Goal: Participate in discussion: Engage in conversation with other users on a specific topic

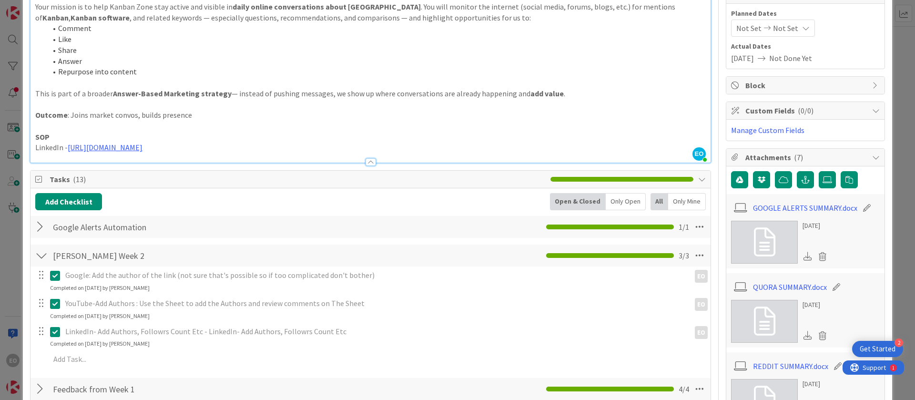
scroll to position [143, 0]
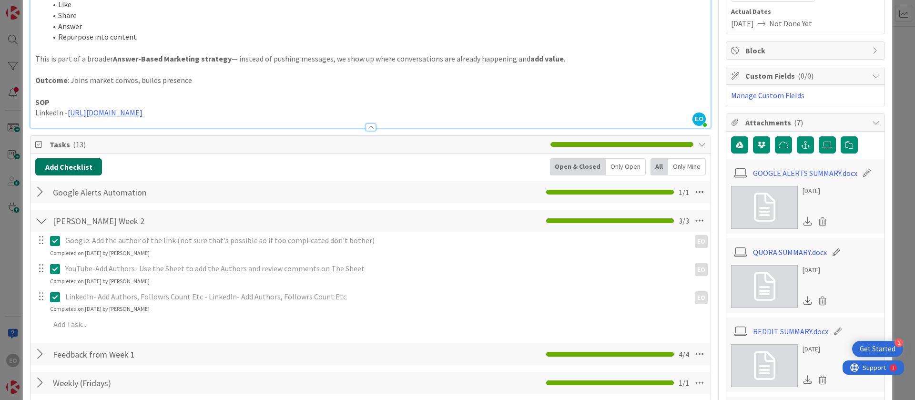
click at [77, 165] on button "Add Checklist" at bounding box center [68, 166] width 67 height 17
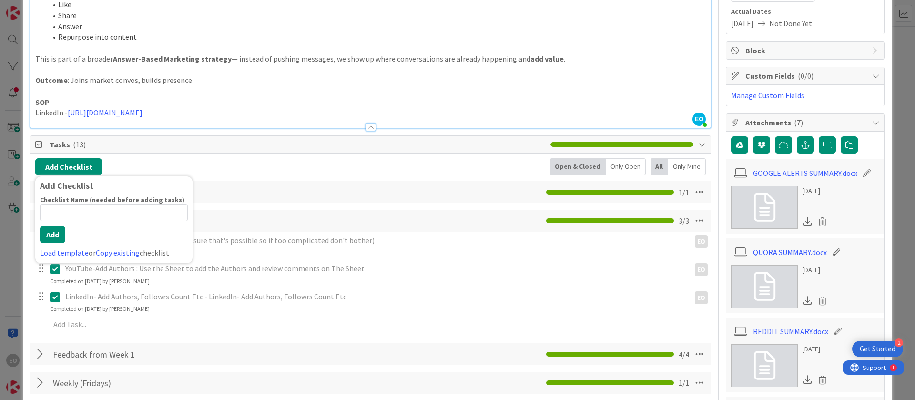
click at [397, 261] on div "YouTube-Add Authors : Use the Sheet to add the Authors and review comments on T…" at bounding box center [376, 268] width 629 height 17
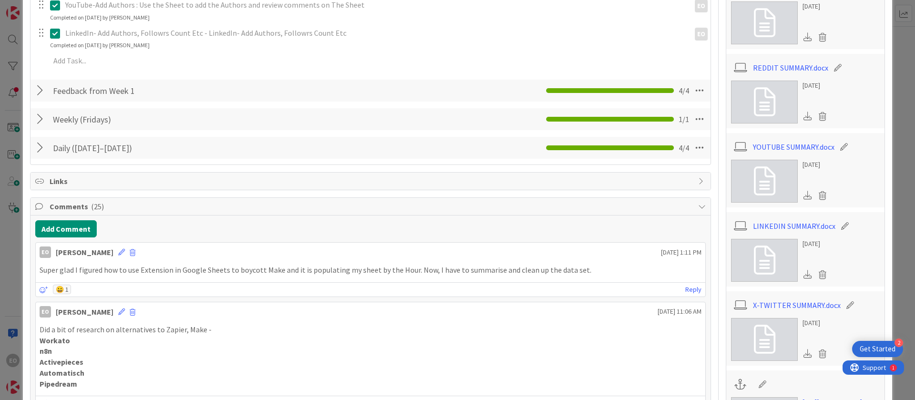
scroll to position [429, 0]
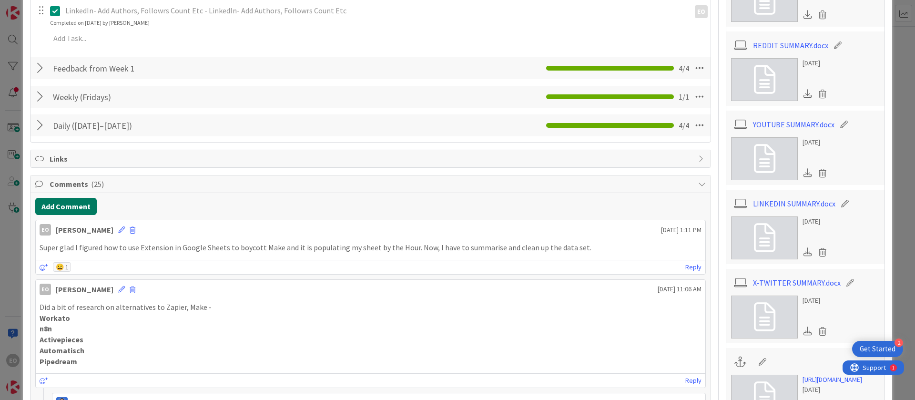
click at [66, 207] on button "Add Comment" at bounding box center [66, 206] width 62 height 17
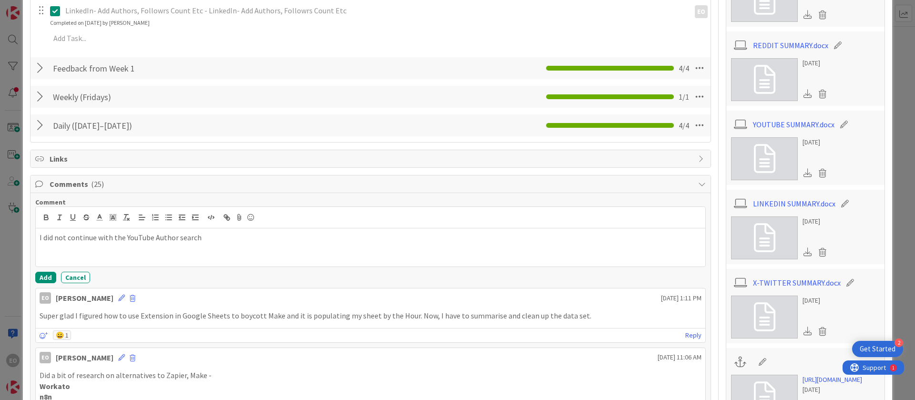
click at [125, 239] on p "I did not continue with the YouTube Author search" at bounding box center [371, 237] width 662 height 11
click at [226, 238] on p "I did not continue with the Google YouTube Author search" at bounding box center [371, 237] width 662 height 11
click at [39, 272] on button "Add" at bounding box center [45, 277] width 21 height 11
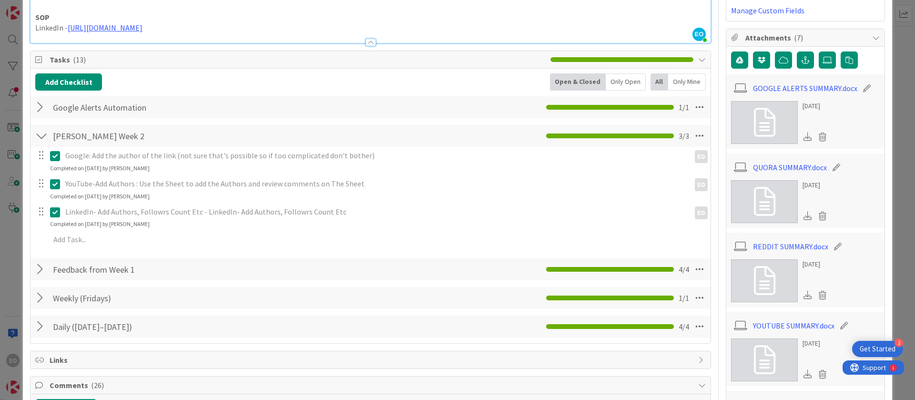
scroll to position [0, 0]
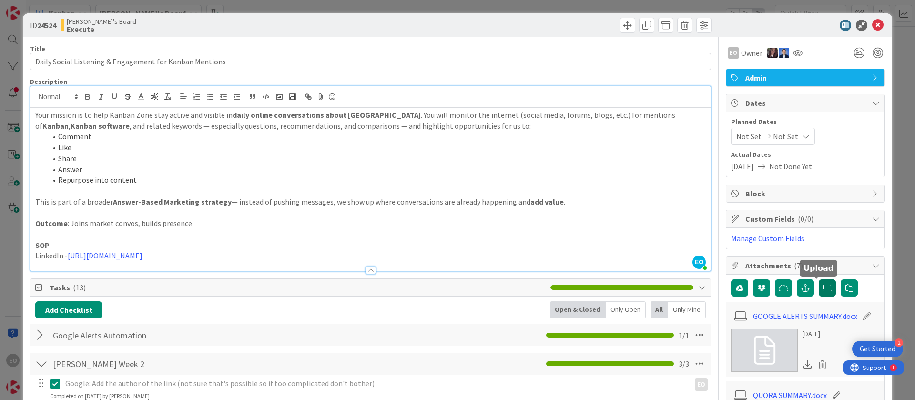
click at [823, 289] on icon at bounding box center [828, 288] width 10 height 8
click at [819, 279] on input "file" at bounding box center [819, 279] width 0 height 0
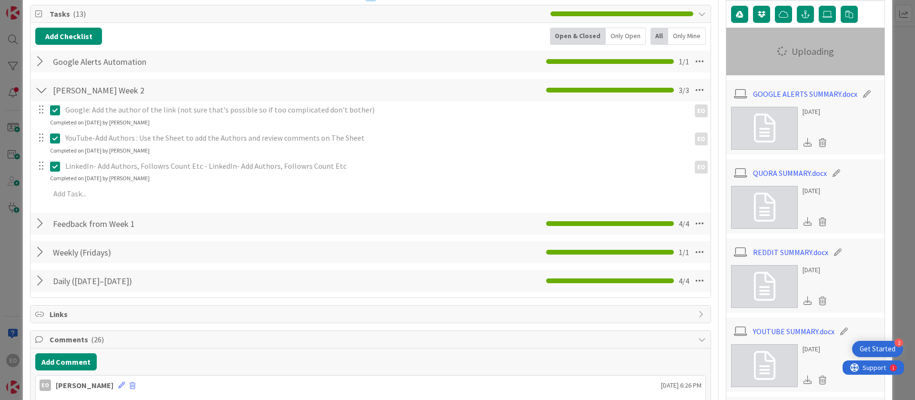
scroll to position [286, 0]
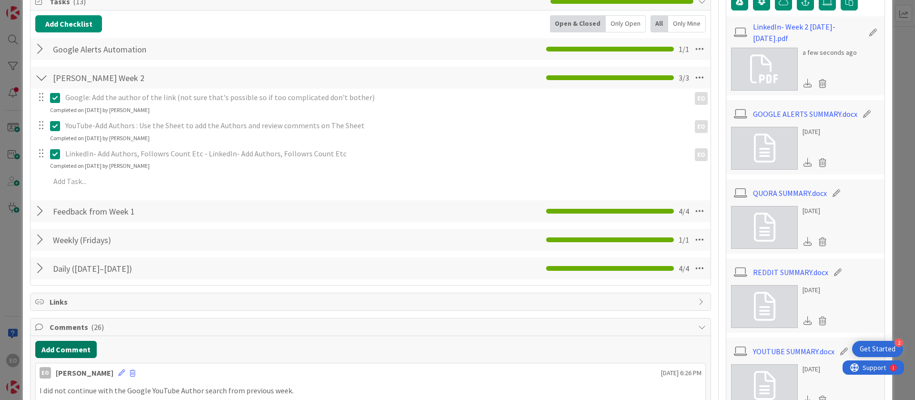
click at [61, 347] on button "Add Comment" at bounding box center [66, 349] width 62 height 17
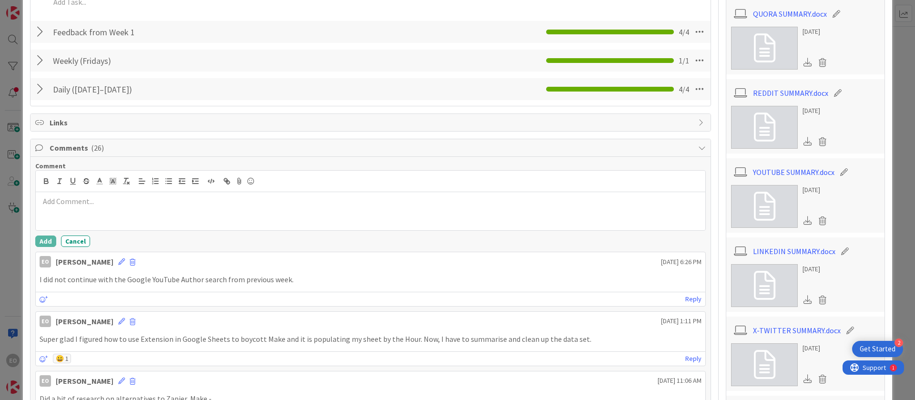
scroll to position [501, 0]
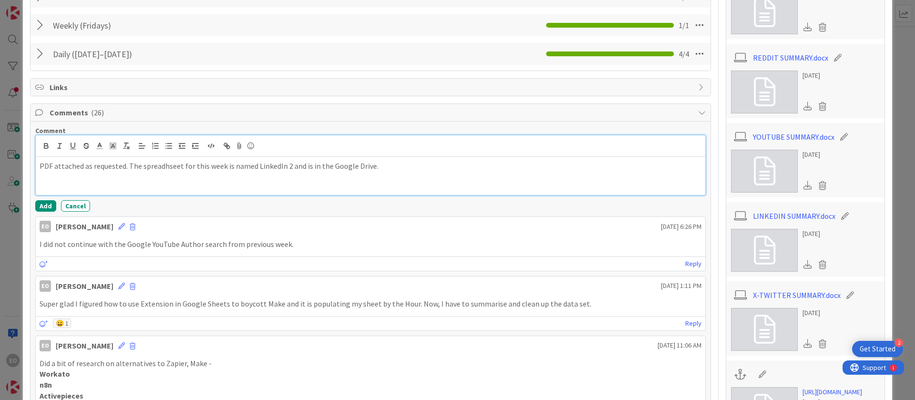
click at [380, 166] on p "PDF attached as requested. The spreadhseet for this week is named LinkedIn 2 an…" at bounding box center [371, 166] width 662 height 11
drag, startPoint x: 331, startPoint y: 167, endPoint x: 347, endPoint y: 171, distance: 16.1
click at [347, 171] on p "PDF attached as requested. The spreadhseet for this week is named LinkedIn 2 an…" at bounding box center [371, 166] width 662 height 11
click at [224, 145] on icon "button" at bounding box center [225, 144] width 3 height 3
paste input "[URL][DOMAIN_NAME]"
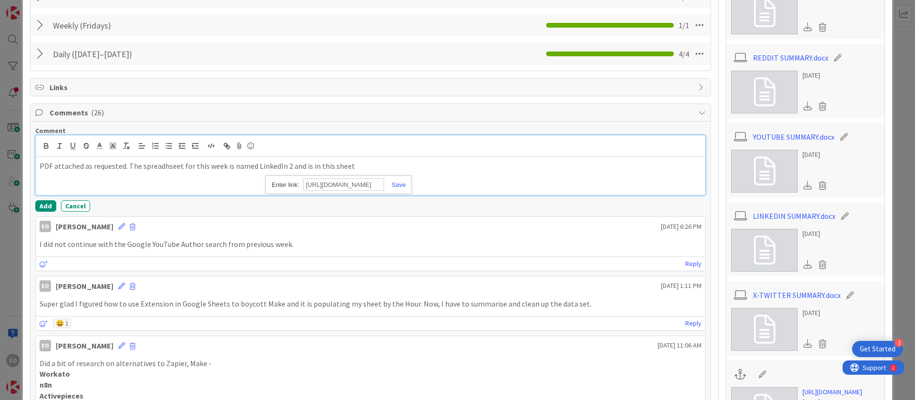
scroll to position [0, 246]
type input "[URL][DOMAIN_NAME]"
click at [401, 185] on link at bounding box center [395, 184] width 22 height 7
click at [401, 184] on div "PDF attached as requested. The spreadhseet for this week is named LinkedIn 2 an…" at bounding box center [371, 176] width 670 height 38
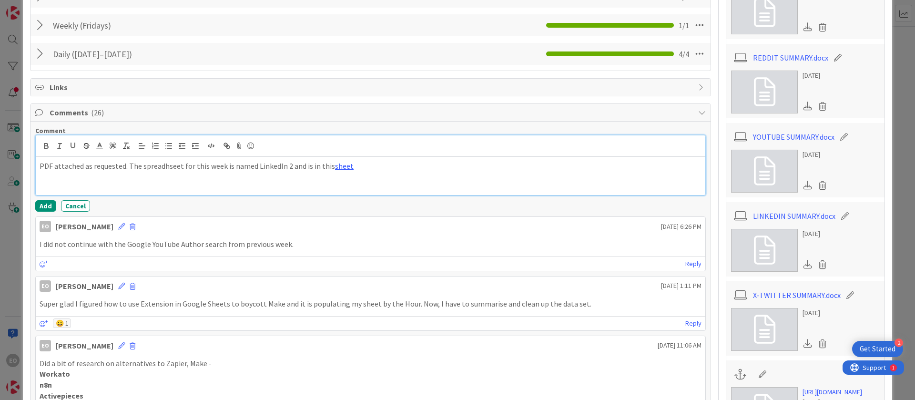
click at [285, 166] on p "PDF attached as requested. The spreadhseet for this week is named LinkedIn 2 an…" at bounding box center [371, 166] width 662 height 11
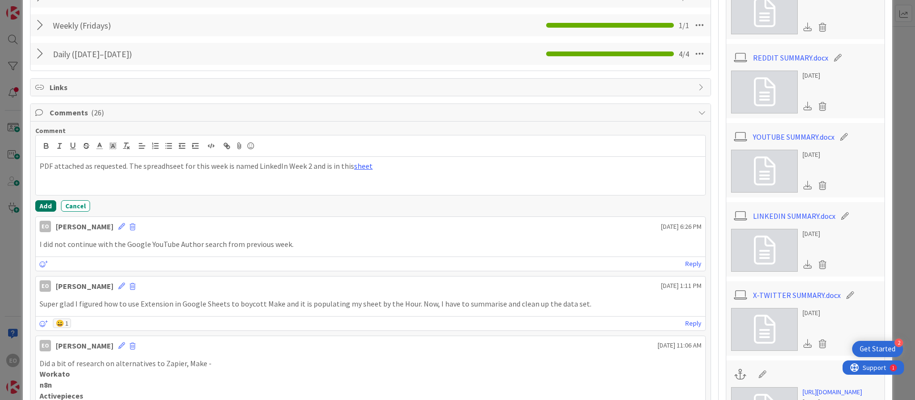
click at [41, 207] on button "Add" at bounding box center [45, 205] width 21 height 11
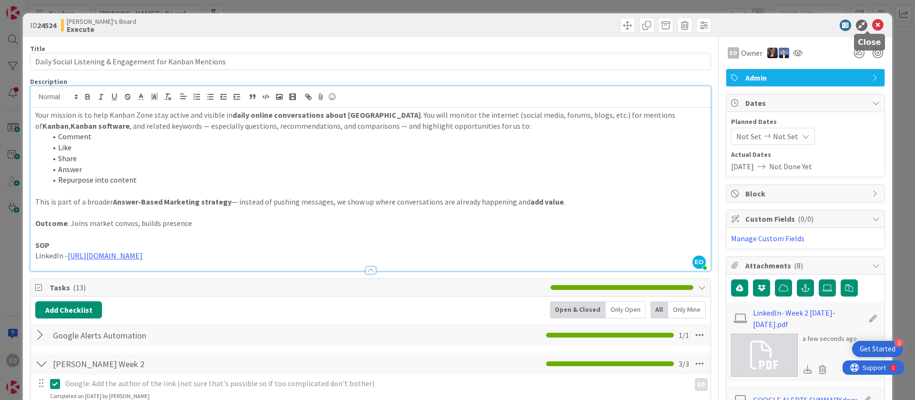
click at [873, 27] on icon at bounding box center [878, 25] width 11 height 11
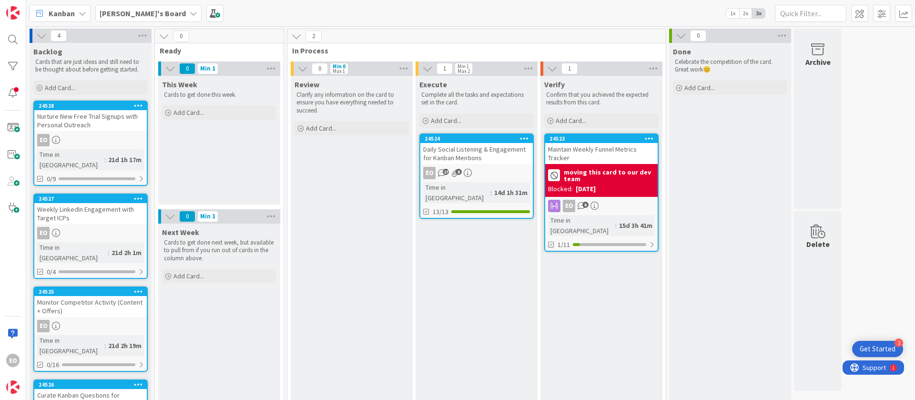
click at [486, 167] on div "EO 27 8" at bounding box center [477, 173] width 113 height 12
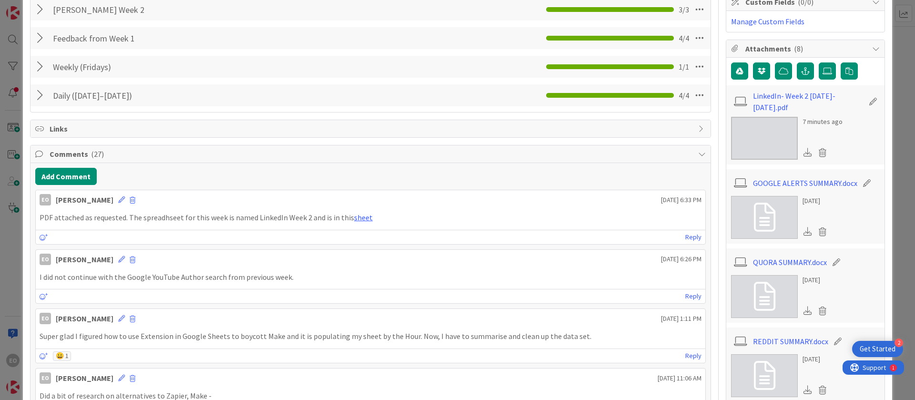
scroll to position [215, 0]
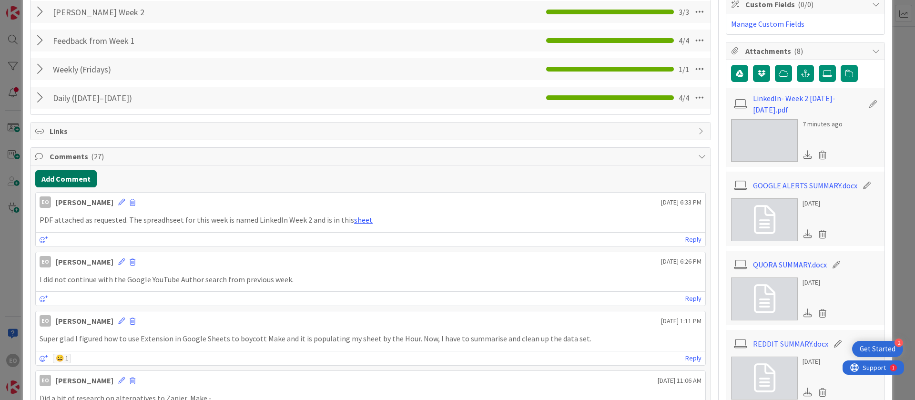
click at [61, 173] on button "Add Comment" at bounding box center [66, 178] width 62 height 17
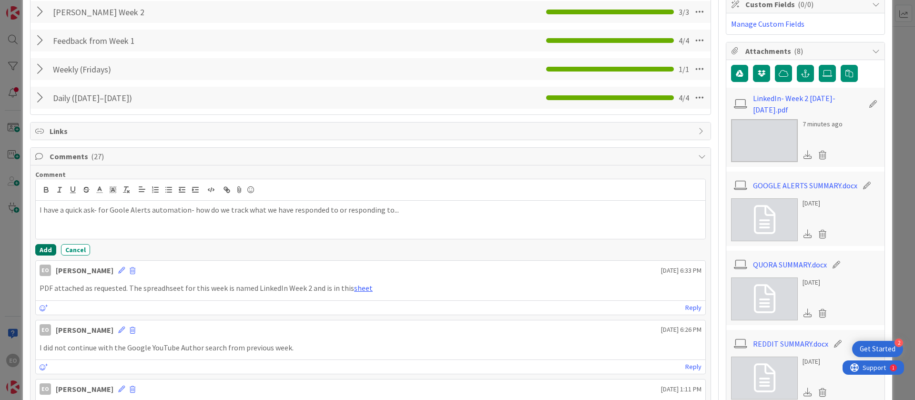
click at [39, 245] on button "Add" at bounding box center [45, 249] width 21 height 11
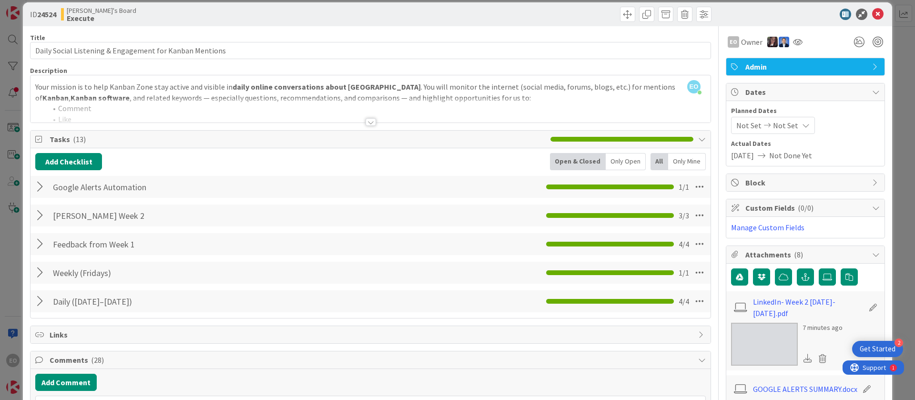
scroll to position [0, 0]
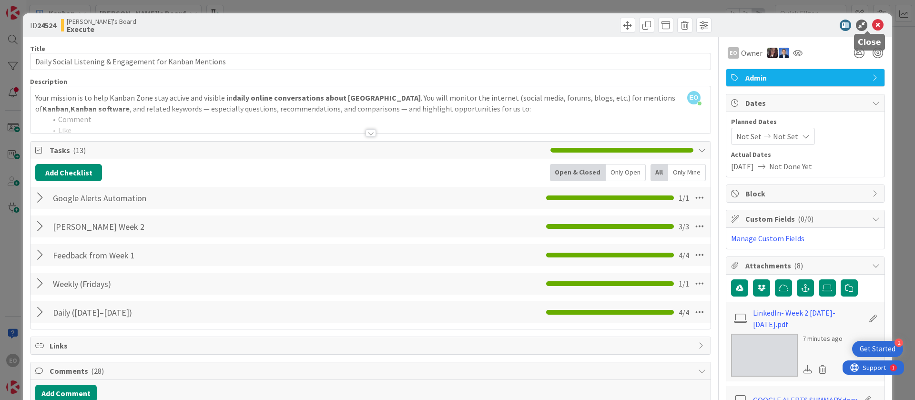
click at [873, 29] on icon at bounding box center [878, 25] width 11 height 11
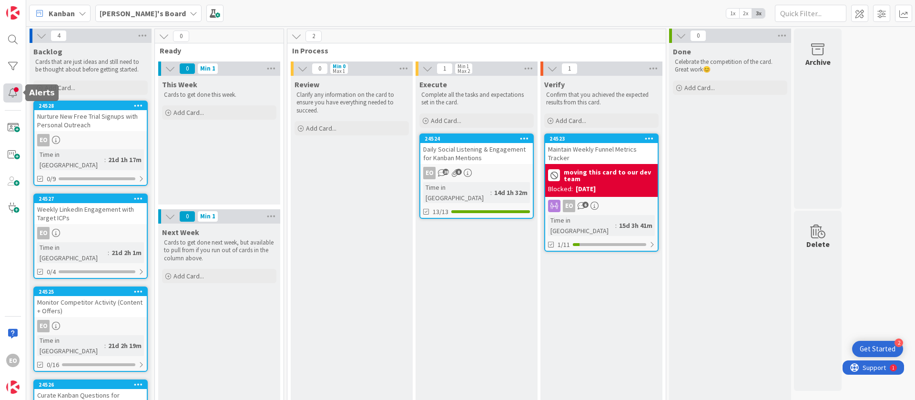
click at [7, 86] on div at bounding box center [12, 92] width 19 height 19
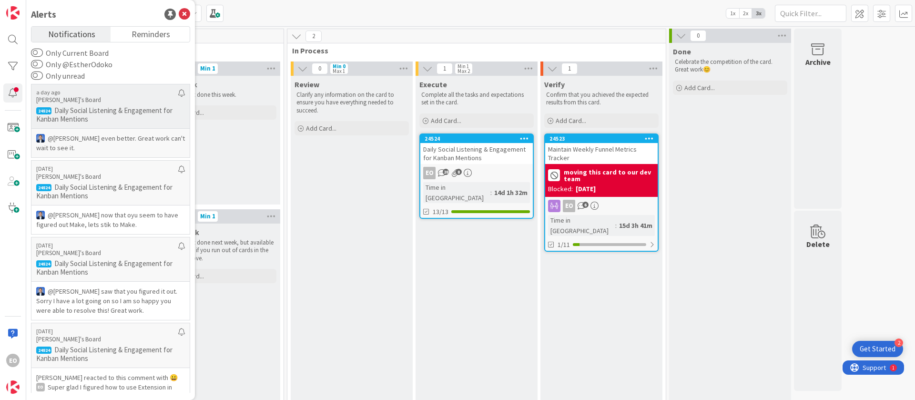
click at [115, 107] on p "Daily Social Listening & Engagement for Kanban Mentions" at bounding box center [110, 114] width 149 height 17
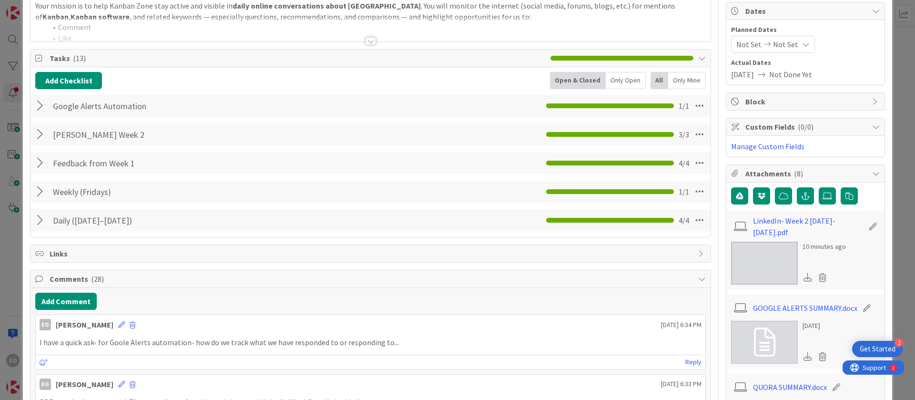
scroll to position [143, 0]
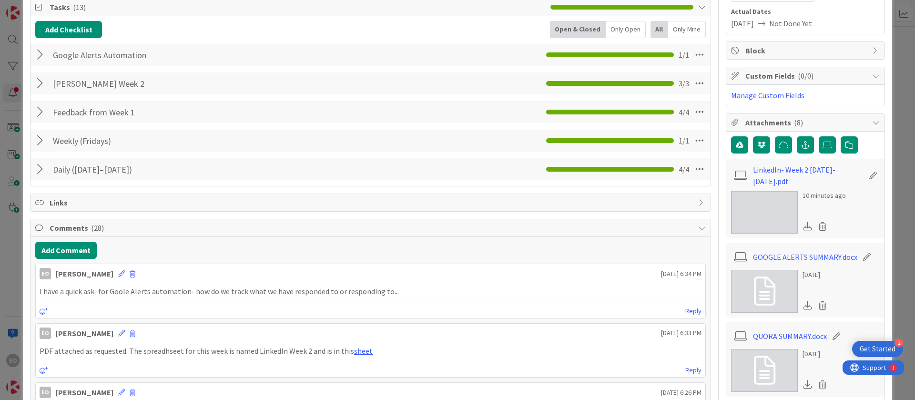
click at [40, 173] on div at bounding box center [41, 169] width 12 height 17
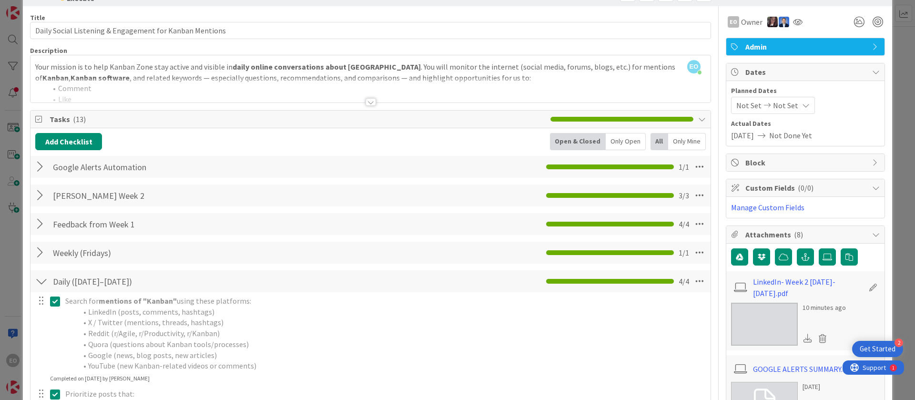
scroll to position [0, 0]
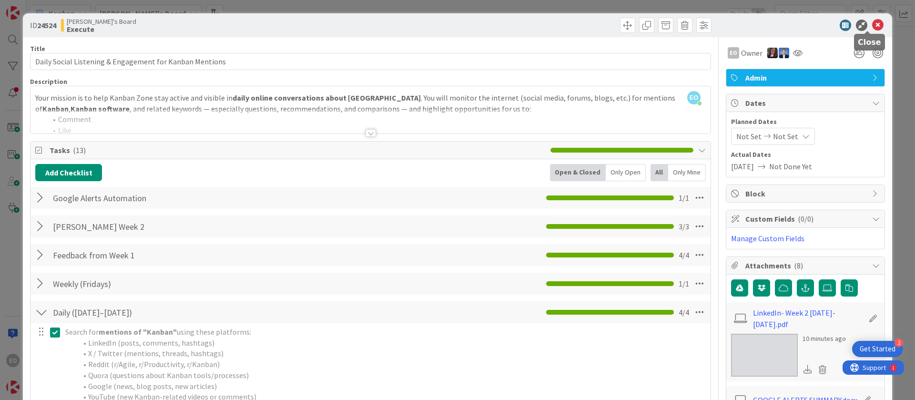
click at [873, 27] on icon at bounding box center [878, 25] width 11 height 11
